Goal: Task Accomplishment & Management: Complete application form

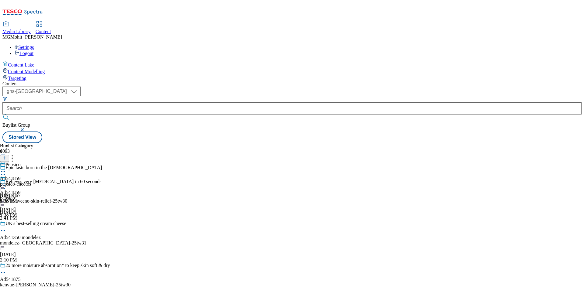
select select "ghs-uk"
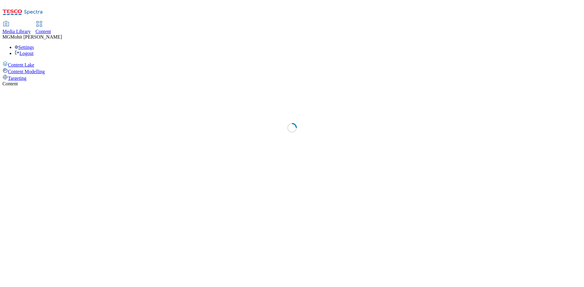
select select "ghs-uk"
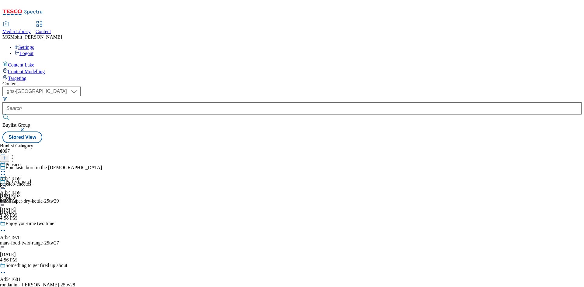
click at [110, 143] on div "Buylist Group 6097" at bounding box center [55, 154] width 110 height 22
click at [7, 159] on icon at bounding box center [4, 161] width 4 height 4
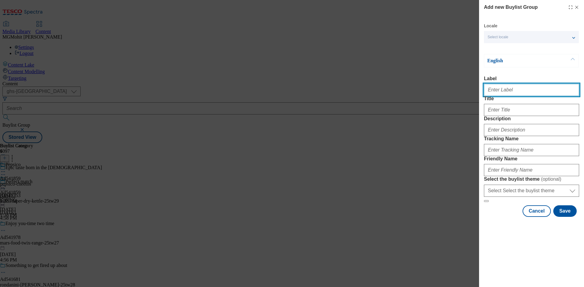
click at [501, 91] on input "Label" at bounding box center [531, 90] width 95 height 12
paste input "Ad541873 kenvue"
type input "Ad541873 kenvue"
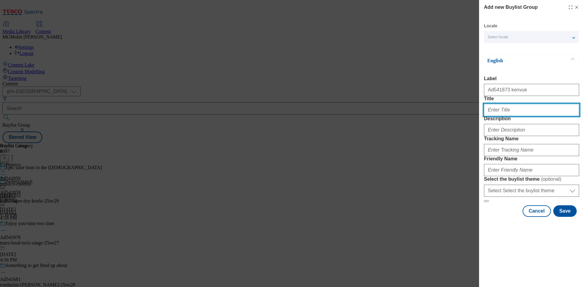
paste input "Gentle for the whole family"
type input "Gentle for the whole family"
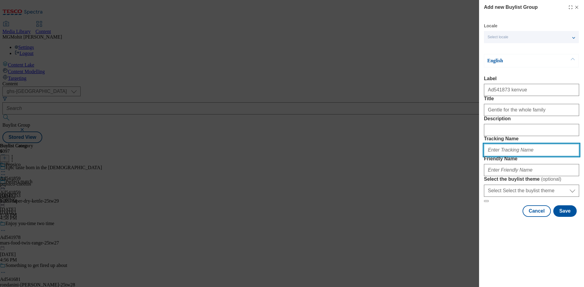
paste input "DH_AD541873"
type input "DH_AD541873"
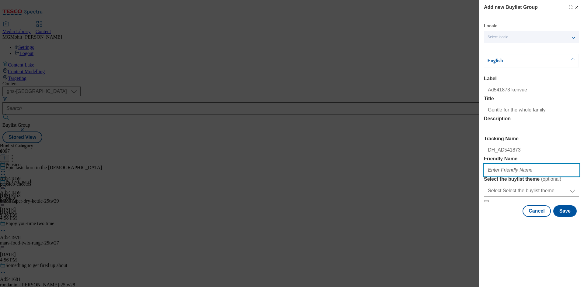
paste input "kenvue-johnsons-baby-lotion-25tw30"
type input "kenvue-johnsons-baby-lotion-25tw30"
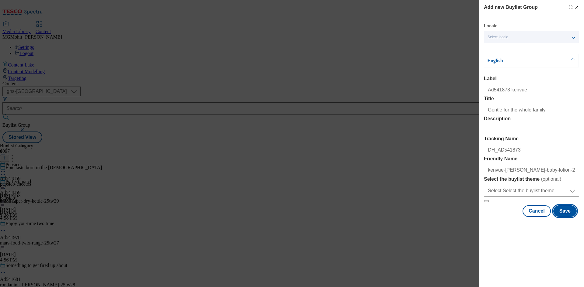
click at [566, 217] on button "Save" at bounding box center [564, 212] width 23 height 12
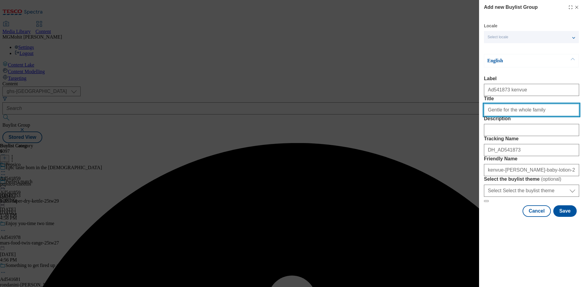
click at [551, 116] on input "Gentle for the whole family" at bounding box center [531, 110] width 95 height 12
type input "Gentle for the whole family"
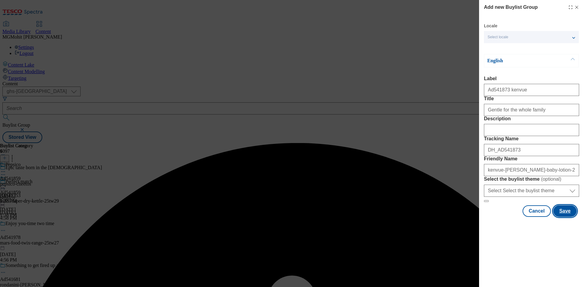
click at [565, 217] on button "Save" at bounding box center [564, 212] width 23 height 12
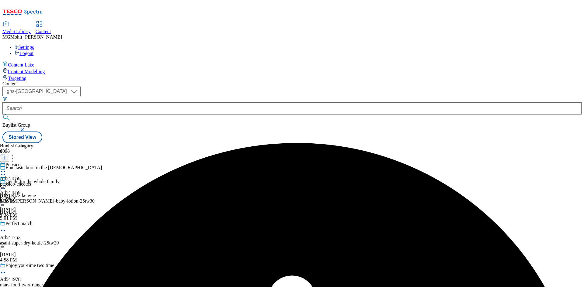
click at [110, 199] on div "kenvue-johnsons-baby-lotion-25tw30" at bounding box center [55, 201] width 110 height 5
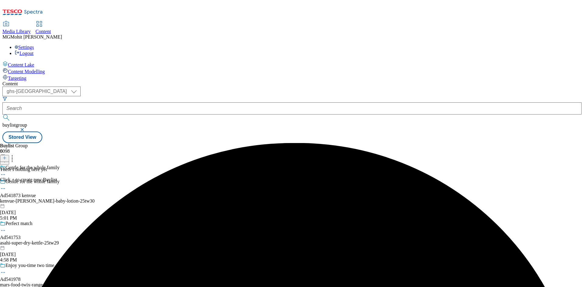
click at [7, 156] on icon at bounding box center [4, 158] width 4 height 4
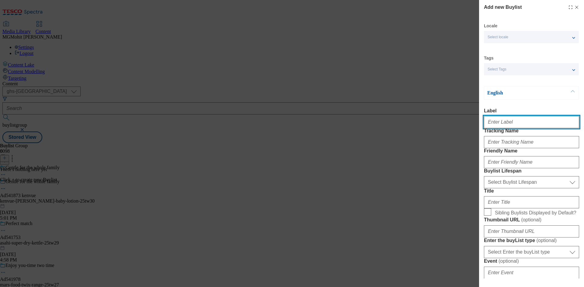
click at [502, 123] on input "Label" at bounding box center [531, 122] width 95 height 12
paste input "Ad541873"
type input "Ad541873"
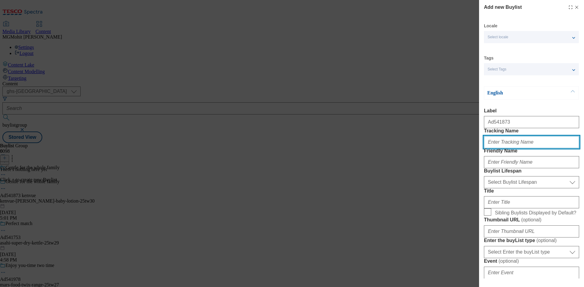
paste input "DH_AD541873"
type input "DH_AD541873"
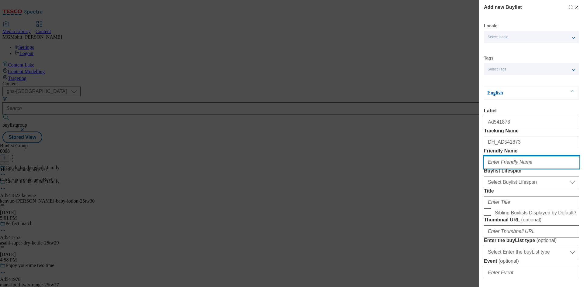
paste input "kenvue"
type input "kenvue"
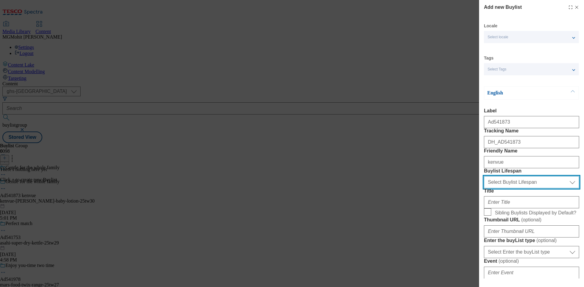
drag, startPoint x: 504, startPoint y: 219, endPoint x: 501, endPoint y: 221, distance: 4.1
click at [504, 189] on select "Select Buylist Lifespan evergreen seasonal tactical" at bounding box center [531, 182] width 95 height 12
select select "tactical"
click at [484, 189] on select "Select Buylist Lifespan evergreen seasonal tactical" at bounding box center [531, 182] width 95 height 12
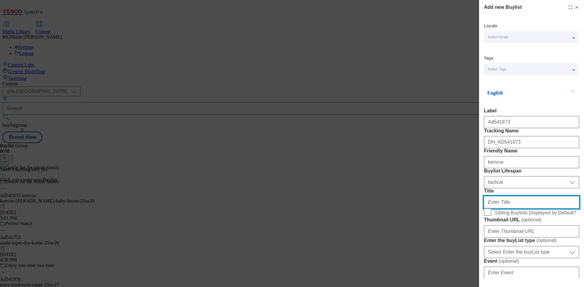
click at [498, 209] on input "Title" at bounding box center [531, 202] width 95 height 12
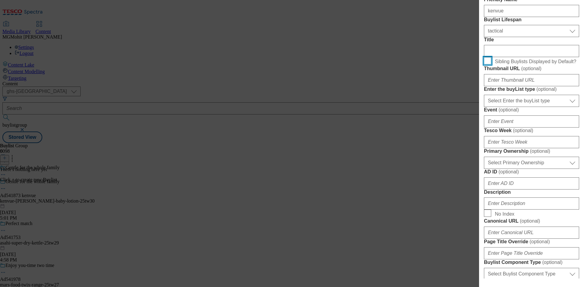
scroll to position [152, 0]
drag, startPoint x: 511, startPoint y: 170, endPoint x: 510, endPoint y: 174, distance: 3.4
click at [511, 106] on select "Select Enter the buyList type event supplier funded long term >4 weeks supplier…" at bounding box center [531, 100] width 95 height 12
select select "supplier funded short term 1-3 weeks"
click at [484, 106] on select "Select Enter the buyList type event supplier funded long term >4 weeks supplier…" at bounding box center [531, 100] width 95 height 12
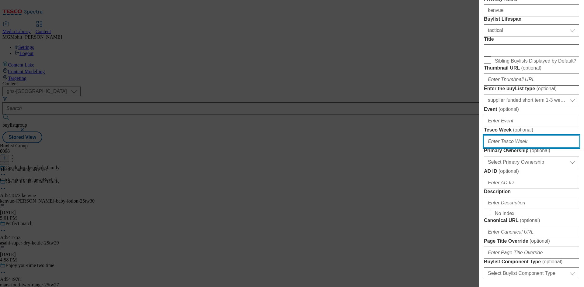
click at [508, 148] on input "Tesco Week ( optional )" at bounding box center [531, 142] width 95 height 12
type input "30"
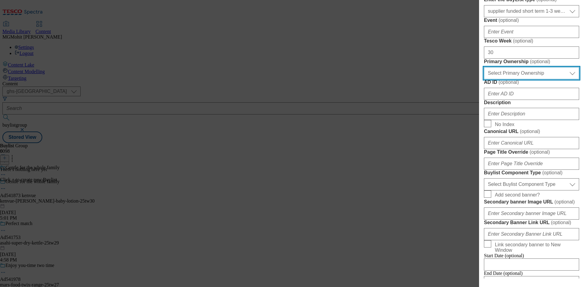
scroll to position [243, 0]
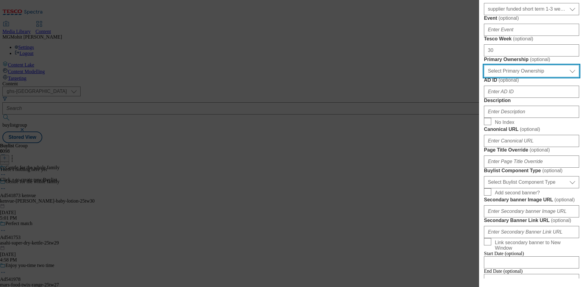
drag, startPoint x: 515, startPoint y: 168, endPoint x: 510, endPoint y: 178, distance: 10.5
click at [515, 77] on select "Select Primary Ownership tesco dunnhumby" at bounding box center [531, 71] width 95 height 12
select select "tesco"
click at [484, 77] on select "Select Primary Ownership tesco dunnhumby" at bounding box center [531, 71] width 95 height 12
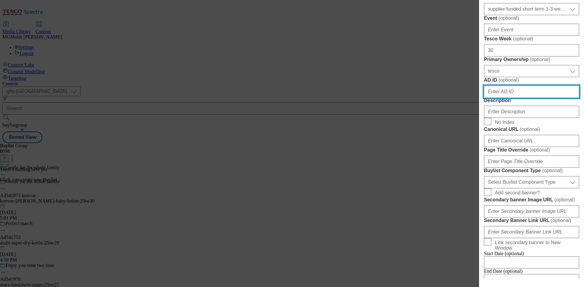
click at [510, 98] on input "AD ID ( optional )" at bounding box center [531, 92] width 95 height 12
paste input "541873"
type input "541873"
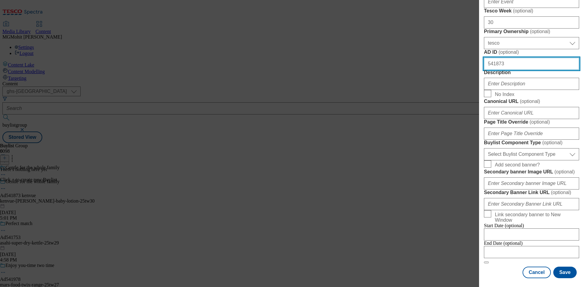
scroll to position [304, 0]
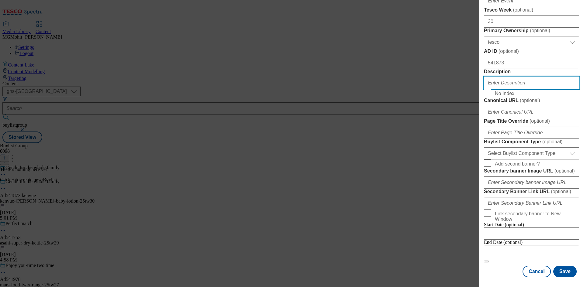
click at [514, 89] on input "Description" at bounding box center [531, 83] width 95 height 12
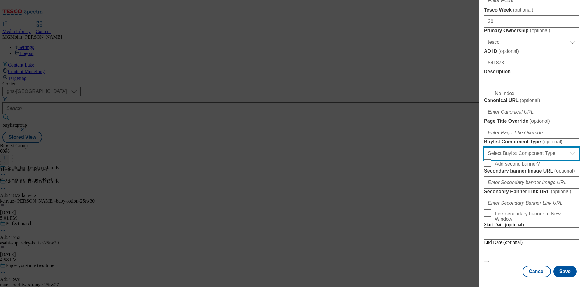
click at [511, 147] on select "Select Buylist Component Type Banner Competition Header Meal" at bounding box center [531, 153] width 95 height 12
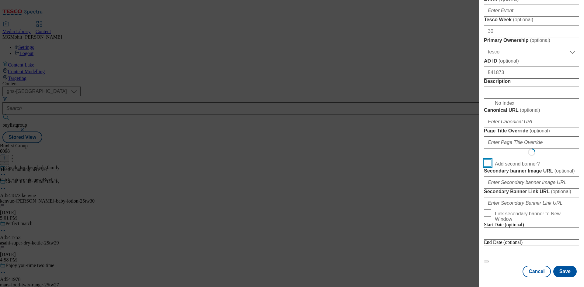
scroll to position [474, 0]
select select "Banner"
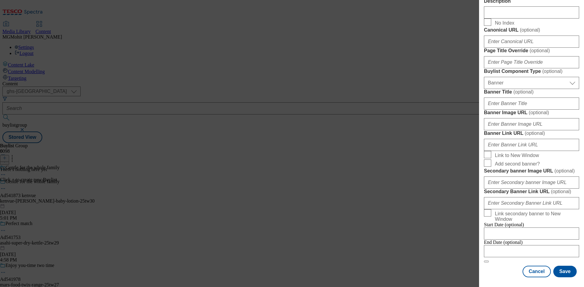
scroll to position [603, 0]
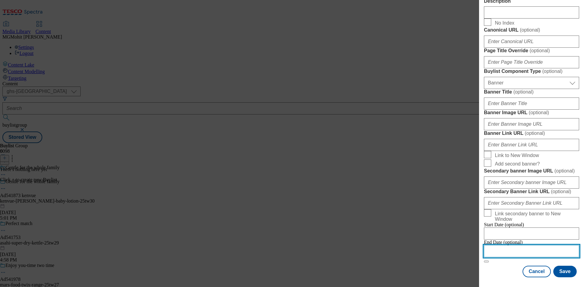
click at [516, 248] on input "Modal" at bounding box center [531, 251] width 95 height 12
select select "2025"
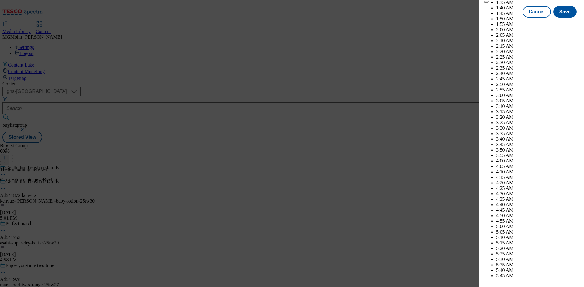
scroll to position [2291, 0]
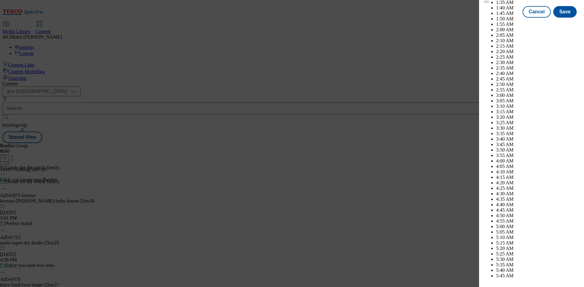
select select "December"
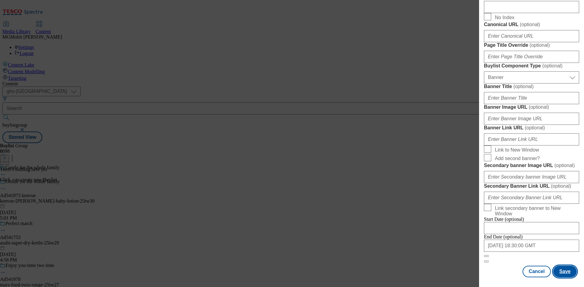
click at [560, 271] on button "Save" at bounding box center [564, 272] width 23 height 12
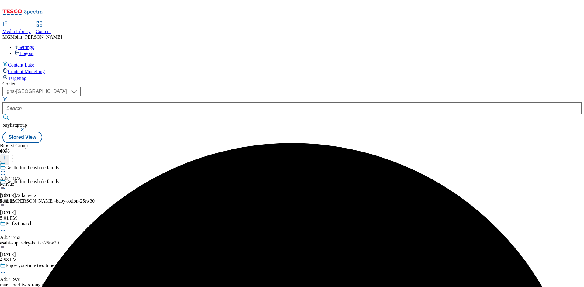
click at [21, 182] on div "kenvue" at bounding box center [10, 184] width 21 height 5
click at [6, 158] on line at bounding box center [4, 158] width 3 height 0
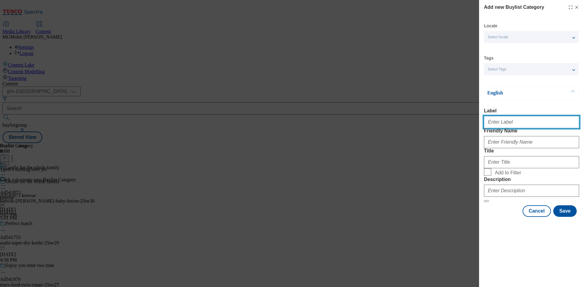
click at [505, 122] on input "Label" at bounding box center [531, 122] width 95 height 12
paste input "Ad541873"
type input "Ad541873"
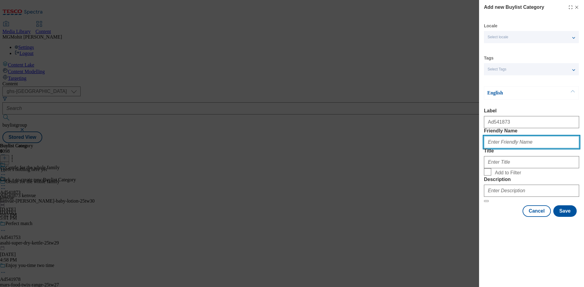
paste input "kenvue-johnsons-baby-lotion"
type input "kenvue-johnsons-baby-lotion"
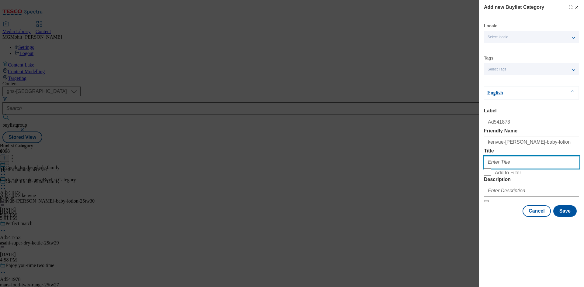
paste input "Kenvue"
type input "Kenvue"
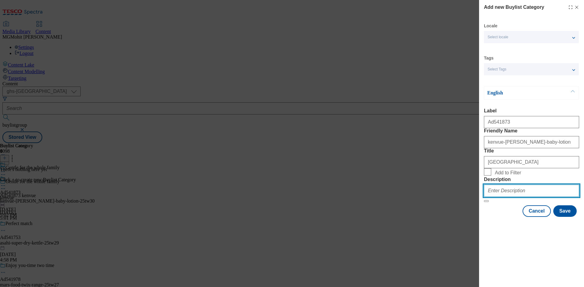
click at [539, 197] on input "Description" at bounding box center [531, 191] width 95 height 12
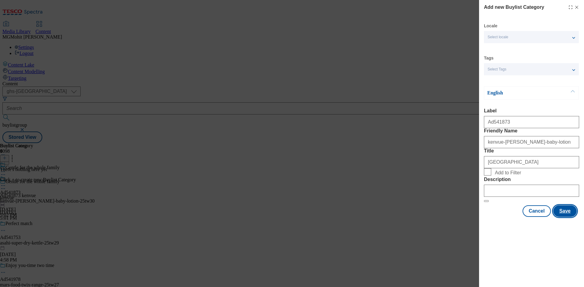
click at [569, 217] on button "Save" at bounding box center [564, 212] width 23 height 12
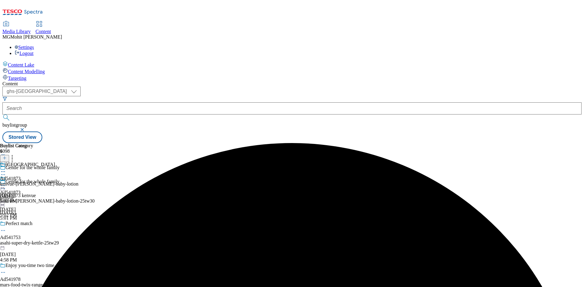
click at [78, 182] on div "kenvue-johnsons-baby-lotion" at bounding box center [39, 184] width 78 height 5
click at [6, 158] on line at bounding box center [4, 158] width 3 height 0
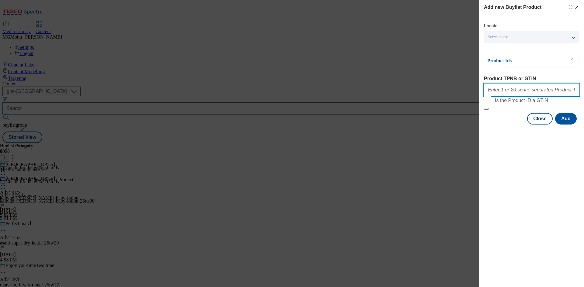
click at [512, 88] on input "Product TPNB or GTIN" at bounding box center [531, 90] width 95 height 12
paste input "86488322 86488282 86488881 92336730 90609280 90001260 90615772 90789450 8648832…"
type input "86488322 86488282 86488881 92336730 90609280 90001260 90615772 90789450 8648832…"
click at [559, 125] on button "Add" at bounding box center [566, 119] width 22 height 12
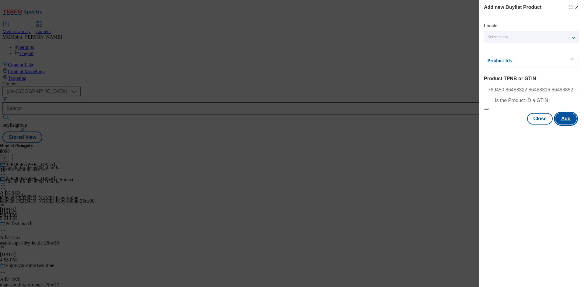
scroll to position [0, 0]
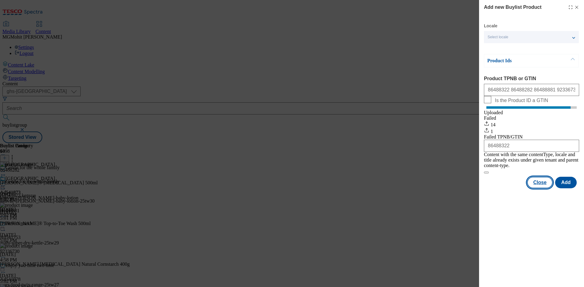
click at [541, 184] on button "Close" at bounding box center [540, 183] width 26 height 12
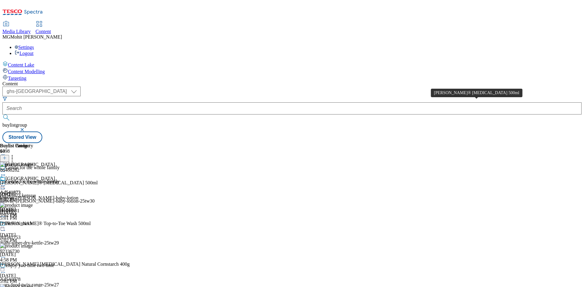
click at [98, 180] on div "JOHNSON'S® Baby Shampoo 500ml" at bounding box center [49, 182] width 98 height 5
click at [6, 183] on icon at bounding box center [3, 186] width 6 height 6
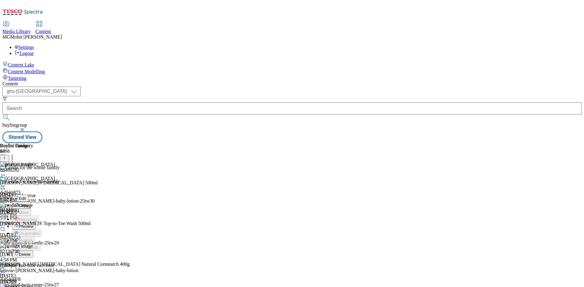
click at [26, 196] on span "Edit" at bounding box center [22, 198] width 7 height 5
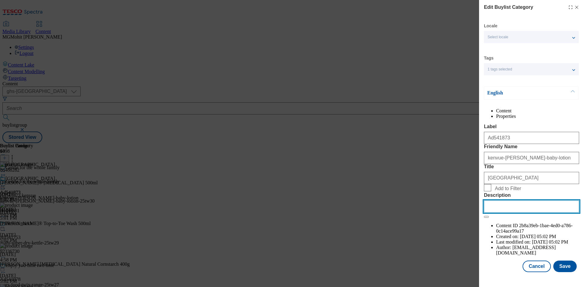
click at [502, 213] on input "Description" at bounding box center [531, 207] width 95 height 12
paste input "JOHNSON'S® Baby Shampoo 500ml"
type input "JOHNSON'S® Baby Shampoo 500ml"
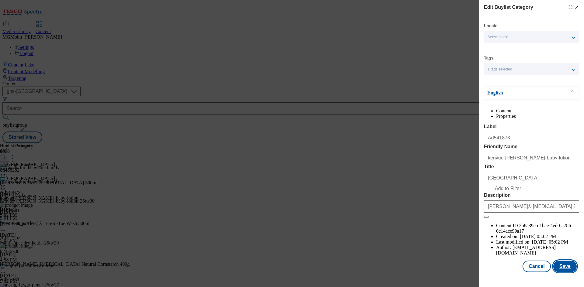
click at [555, 267] on button "Save" at bounding box center [564, 267] width 23 height 12
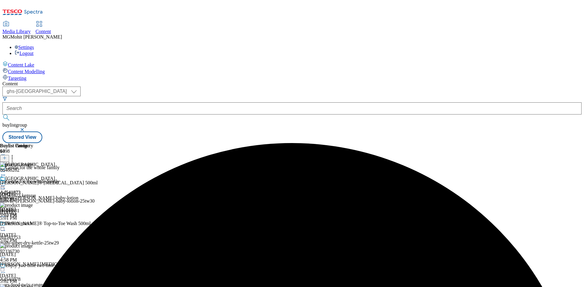
click at [6, 183] on icon at bounding box center [3, 186] width 6 height 6
click at [26, 196] on span "Edit" at bounding box center [22, 198] width 7 height 5
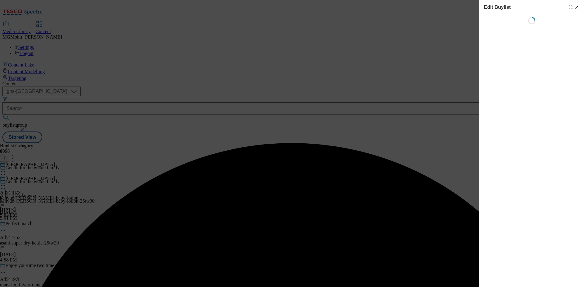
select select "tactical"
select select "supplier funded short term 1-3 weeks"
select select "tesco"
select select "Banner"
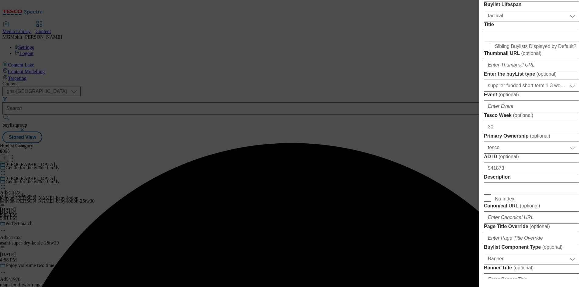
scroll to position [304, 0]
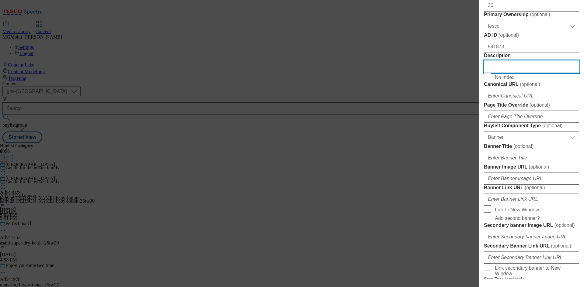
click at [503, 73] on input "Description" at bounding box center [531, 67] width 95 height 12
paste input "JOHNSON'S® Baby Shampoo 500ml"
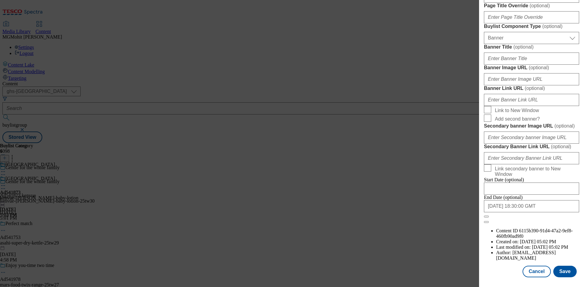
scroll to position [629, 0]
type input "JOHNSON'S® Baby Shampoo 500ml"
click at [562, 271] on button "Save" at bounding box center [564, 272] width 23 height 12
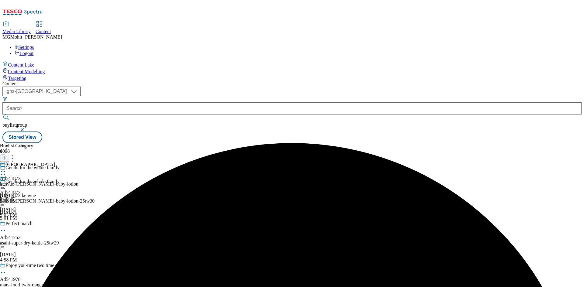
click at [6, 186] on icon at bounding box center [3, 189] width 6 height 6
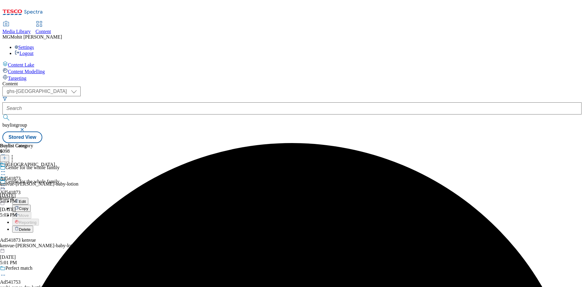
click at [26, 199] on span "Edit" at bounding box center [22, 201] width 7 height 5
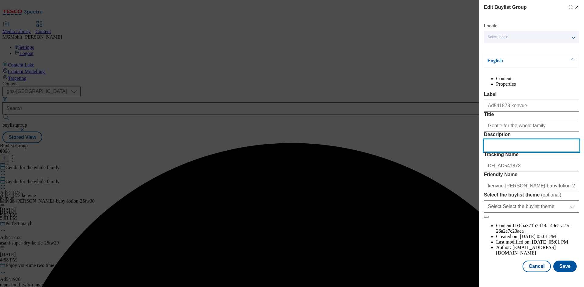
click at [503, 152] on input "Description" at bounding box center [531, 146] width 95 height 12
paste input "JOHNSON'S® Baby Shampoo 500ml"
type input "JOHNSON'S® Baby Shampoo 500ml"
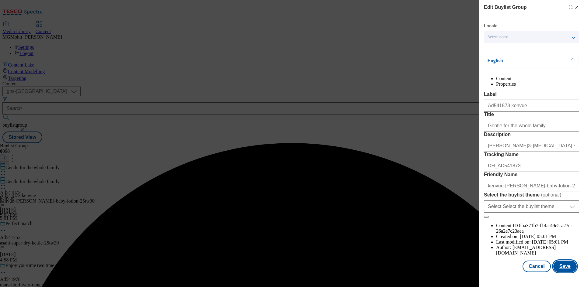
click at [566, 272] on button "Save" at bounding box center [564, 267] width 23 height 12
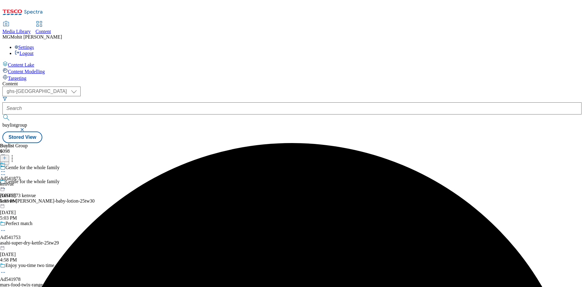
click at [6, 169] on icon at bounding box center [3, 172] width 6 height 6
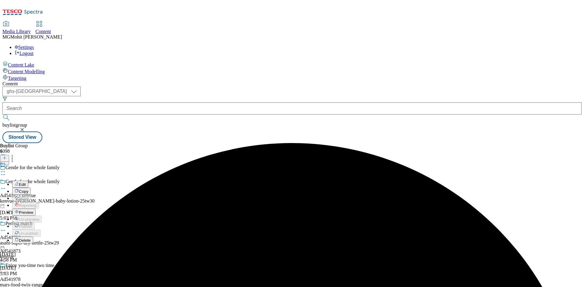
click at [33, 210] on span "Preview" at bounding box center [26, 212] width 14 height 5
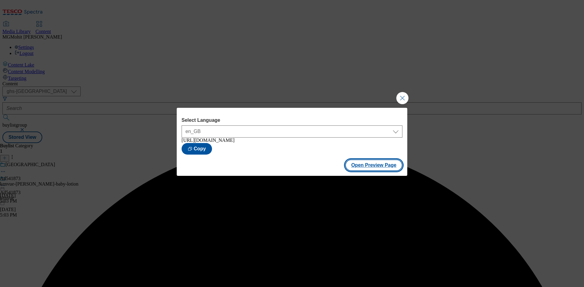
click at [362, 166] on button "Open Preview Page" at bounding box center [373, 166] width 57 height 12
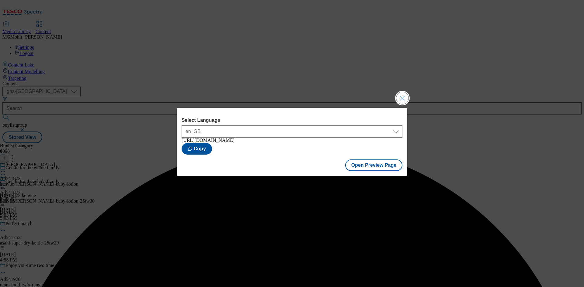
click at [401, 95] on button "Close Modal" at bounding box center [402, 98] width 12 height 12
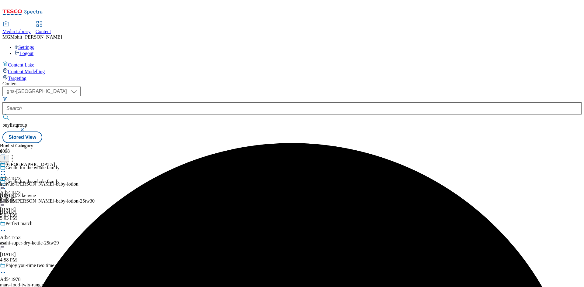
click at [6, 183] on icon at bounding box center [3, 186] width 6 height 6
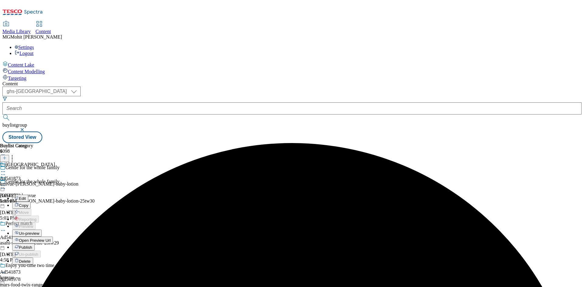
click at [32, 245] on span "Publish" at bounding box center [25, 247] width 13 height 5
